Goal: Find specific page/section: Find specific page/section

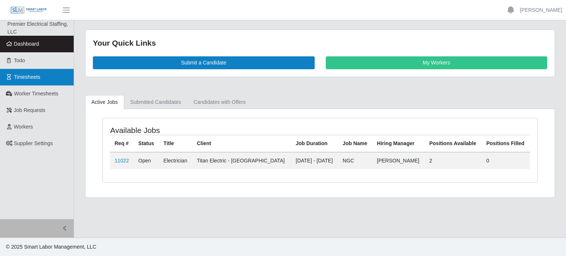
click at [27, 74] on span "Timesheets" at bounding box center [27, 77] width 27 height 6
